Goal: Entertainment & Leisure: Consume media (video, audio)

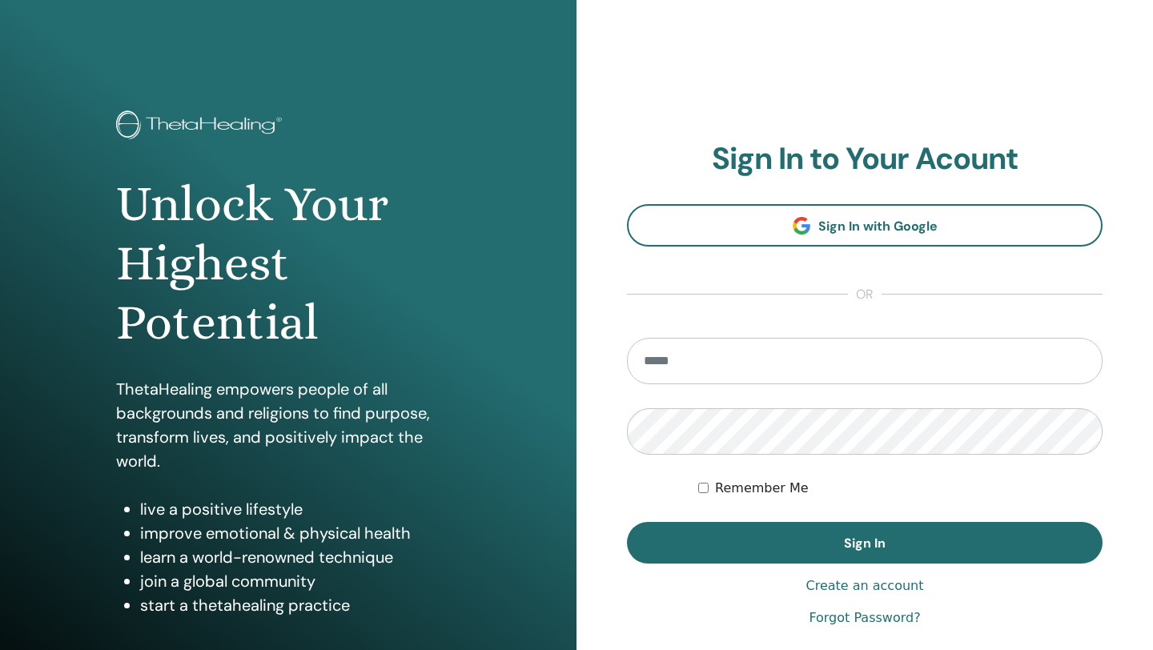
type input "**********"
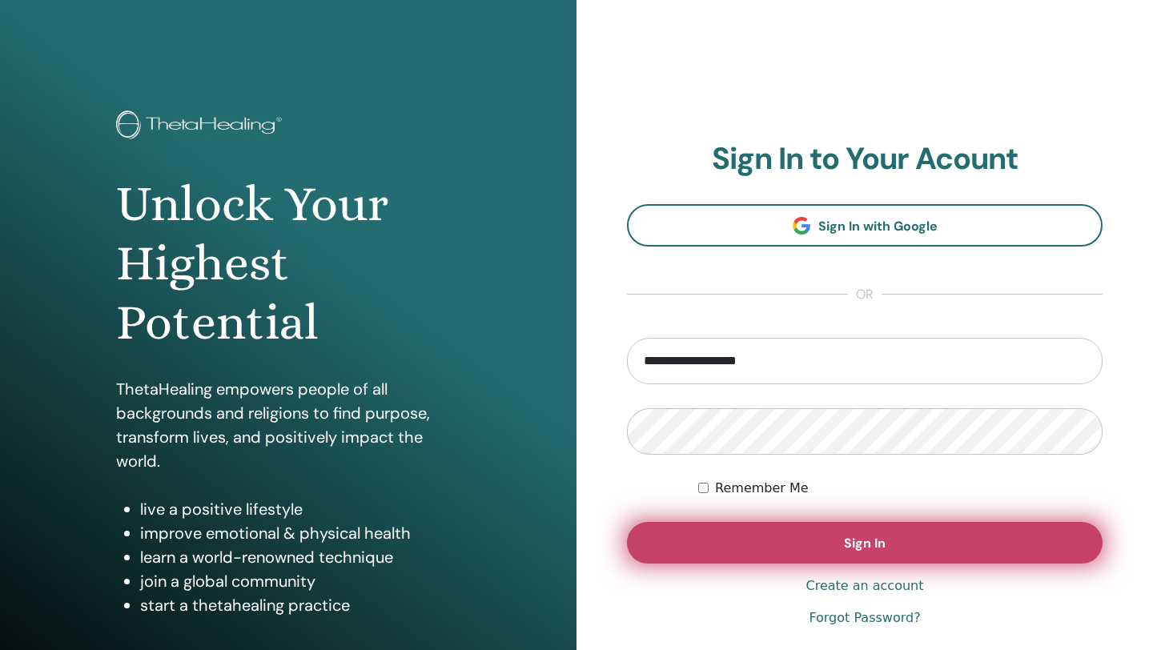
click at [882, 543] on span "Sign In" at bounding box center [865, 543] width 42 height 17
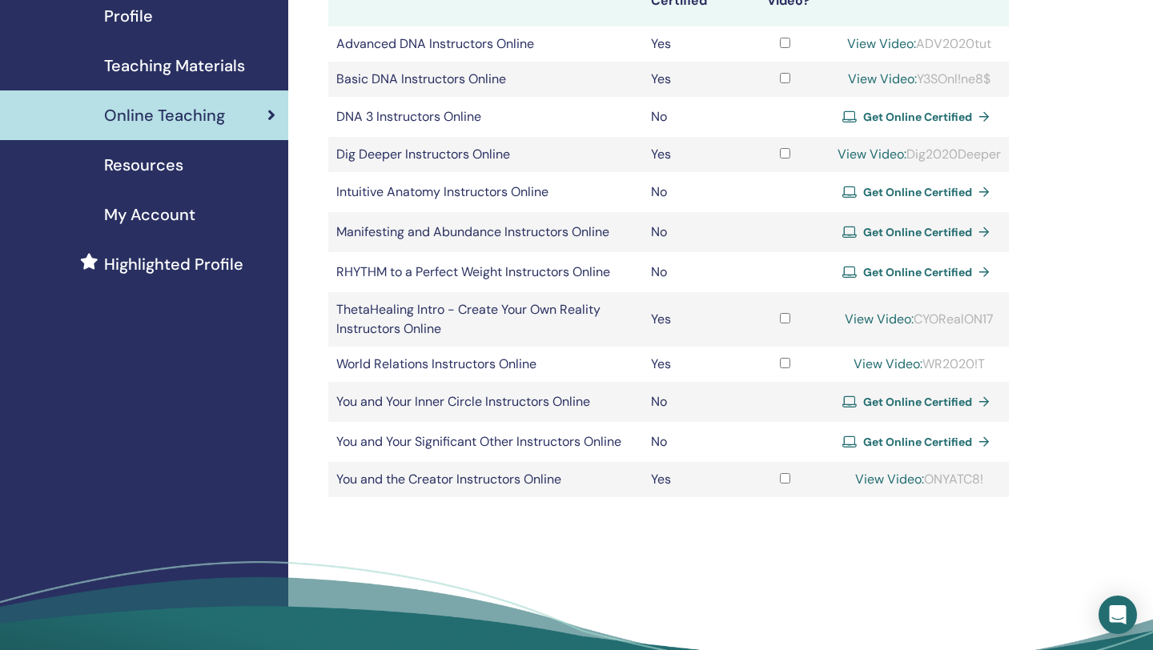
scroll to position [215, 0]
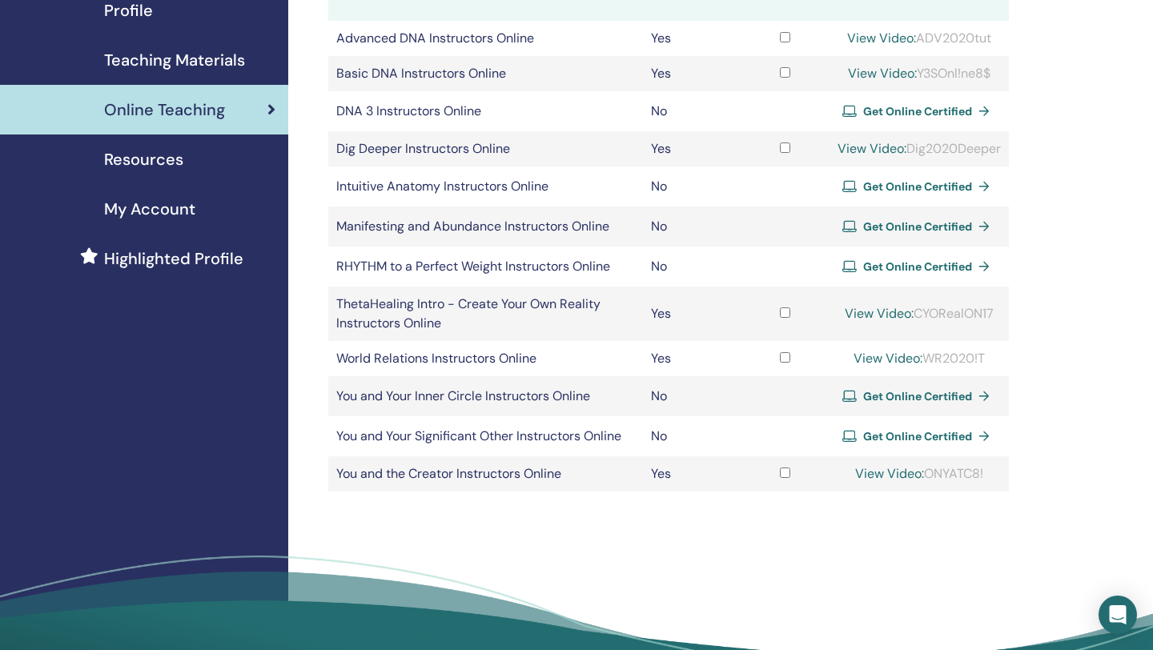
drag, startPoint x: 907, startPoint y: 150, endPoint x: 985, endPoint y: 157, distance: 78.8
click at [985, 158] on div "View Video: Dig2020Deeper" at bounding box center [918, 148] width 163 height 19
click at [1021, 161] on div "Online Certifications Eligible Courses Online Certified Viewed Video? Advanced …" at bounding box center [720, 276] width 865 height 879
drag, startPoint x: 908, startPoint y: 144, endPoint x: 1017, endPoint y: 142, distance: 109.7
click at [1017, 142] on div "Online Certifications Eligible Courses Online Certified Viewed Video? Advanced …" at bounding box center [720, 276] width 865 height 879
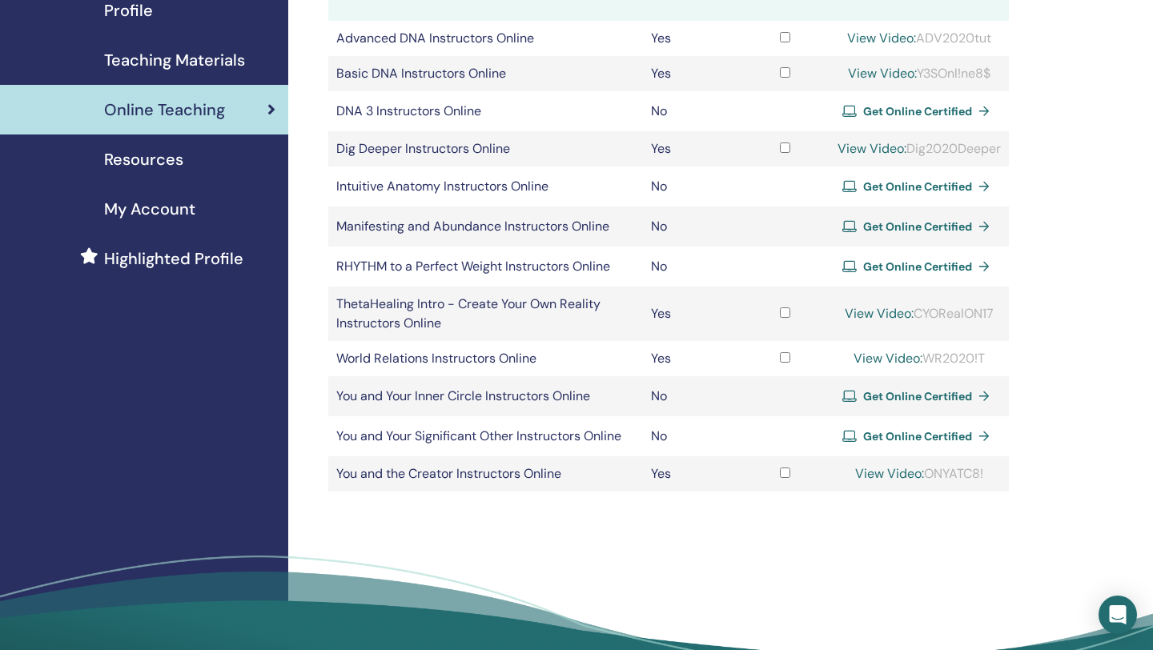
click at [1037, 137] on div "Online Certifications Eligible Courses Online Certified Viewed Video? Advanced …" at bounding box center [720, 276] width 865 height 879
drag, startPoint x: 908, startPoint y: 147, endPoint x: 1006, endPoint y: 147, distance: 98.5
click at [1006, 147] on td "View Video: Dig2020Deeper" at bounding box center [918, 148] width 179 height 35
copy div "Dig2020Deeper"
click at [864, 145] on link "View Video:" at bounding box center [871, 148] width 69 height 17
